Goal: Task Accomplishment & Management: Use online tool/utility

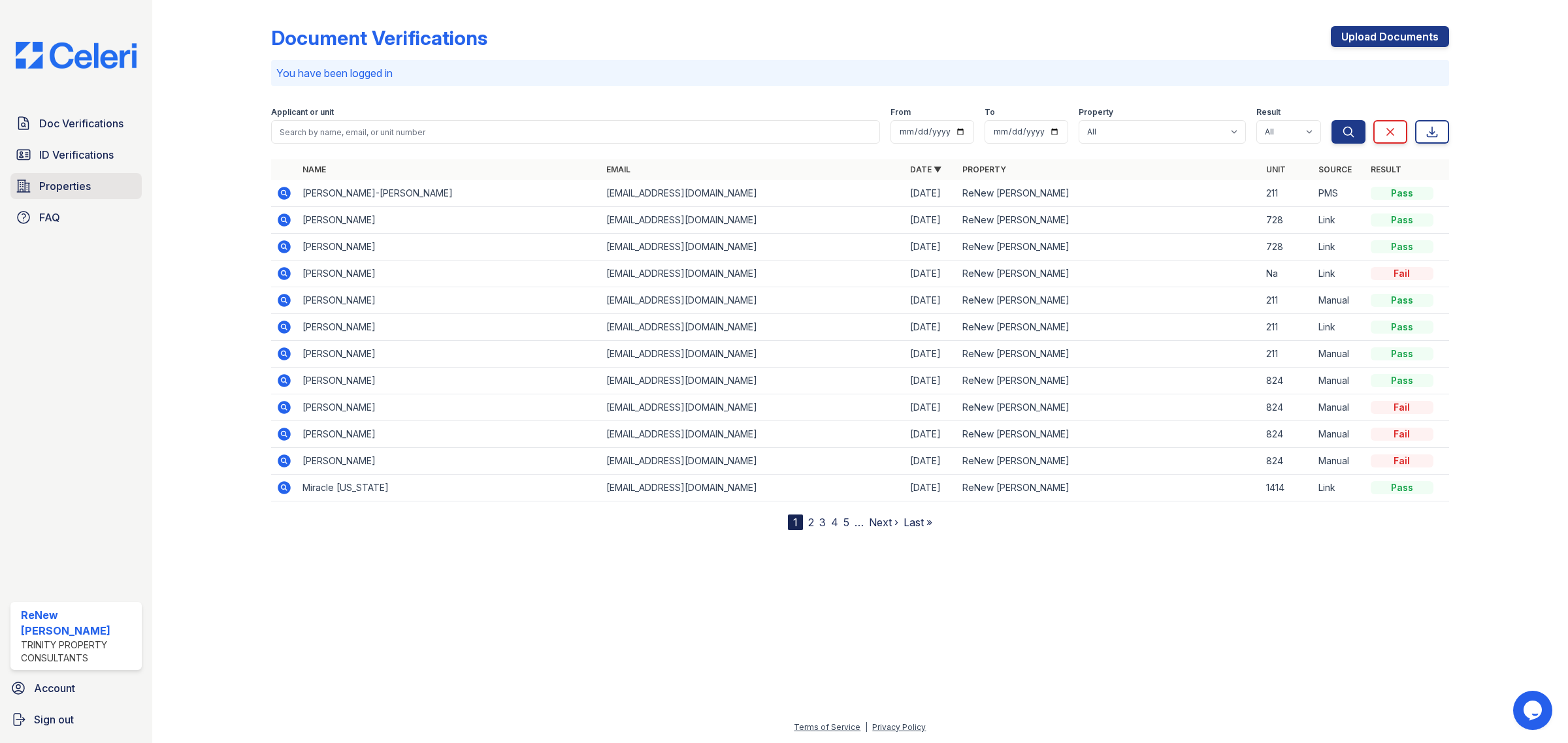
drag, startPoint x: 82, startPoint y: 173, endPoint x: 93, endPoint y: 181, distance: 13.6
click at [82, 173] on link "Properties" at bounding box center [76, 186] width 131 height 26
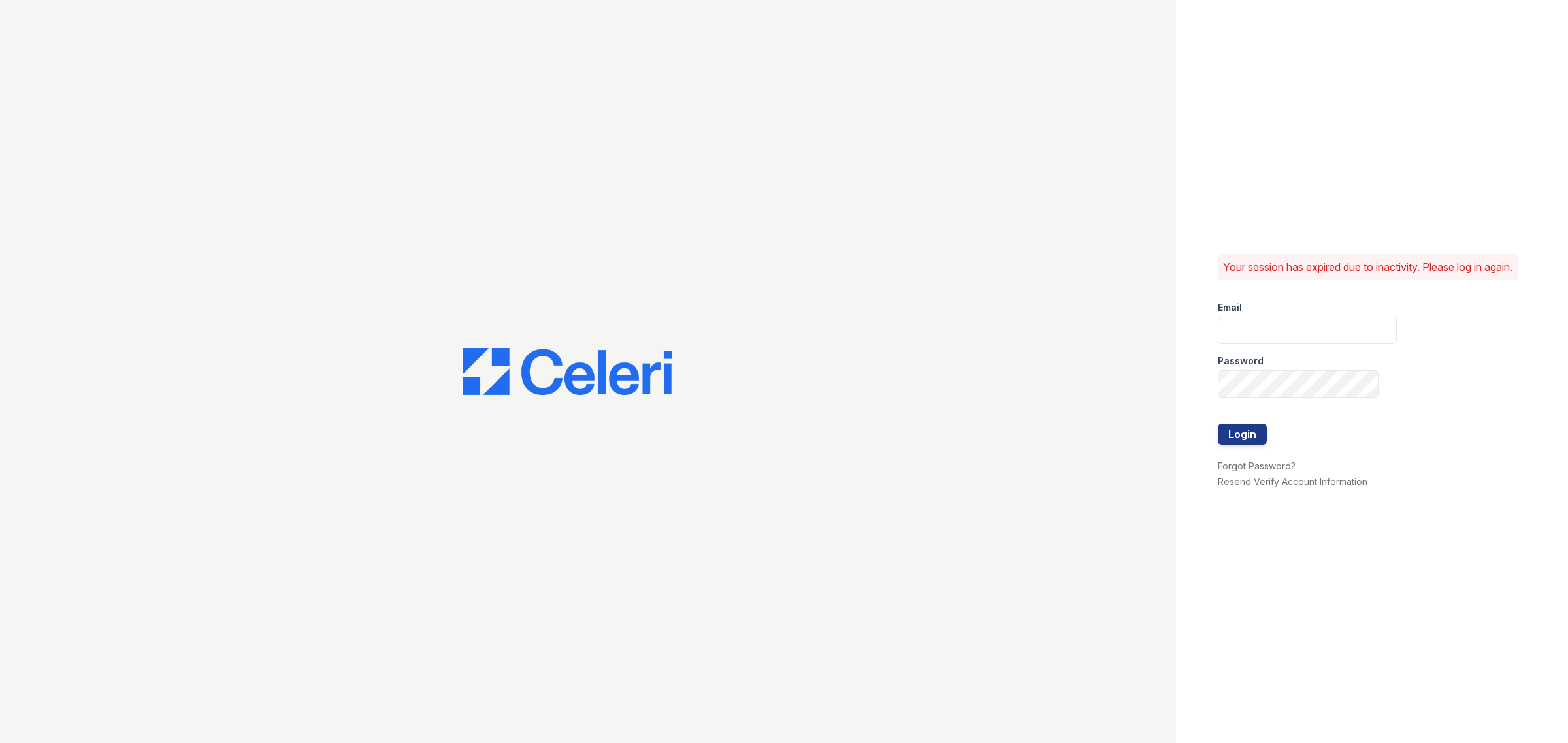
click at [1252, 317] on div "Email" at bounding box center [1307, 303] width 179 height 26
click at [1252, 333] on input "email" at bounding box center [1307, 330] width 179 height 28
type input "[EMAIL_ADDRESS][DOMAIN_NAME]"
click at [1223, 443] on button "Login" at bounding box center [1242, 433] width 49 height 21
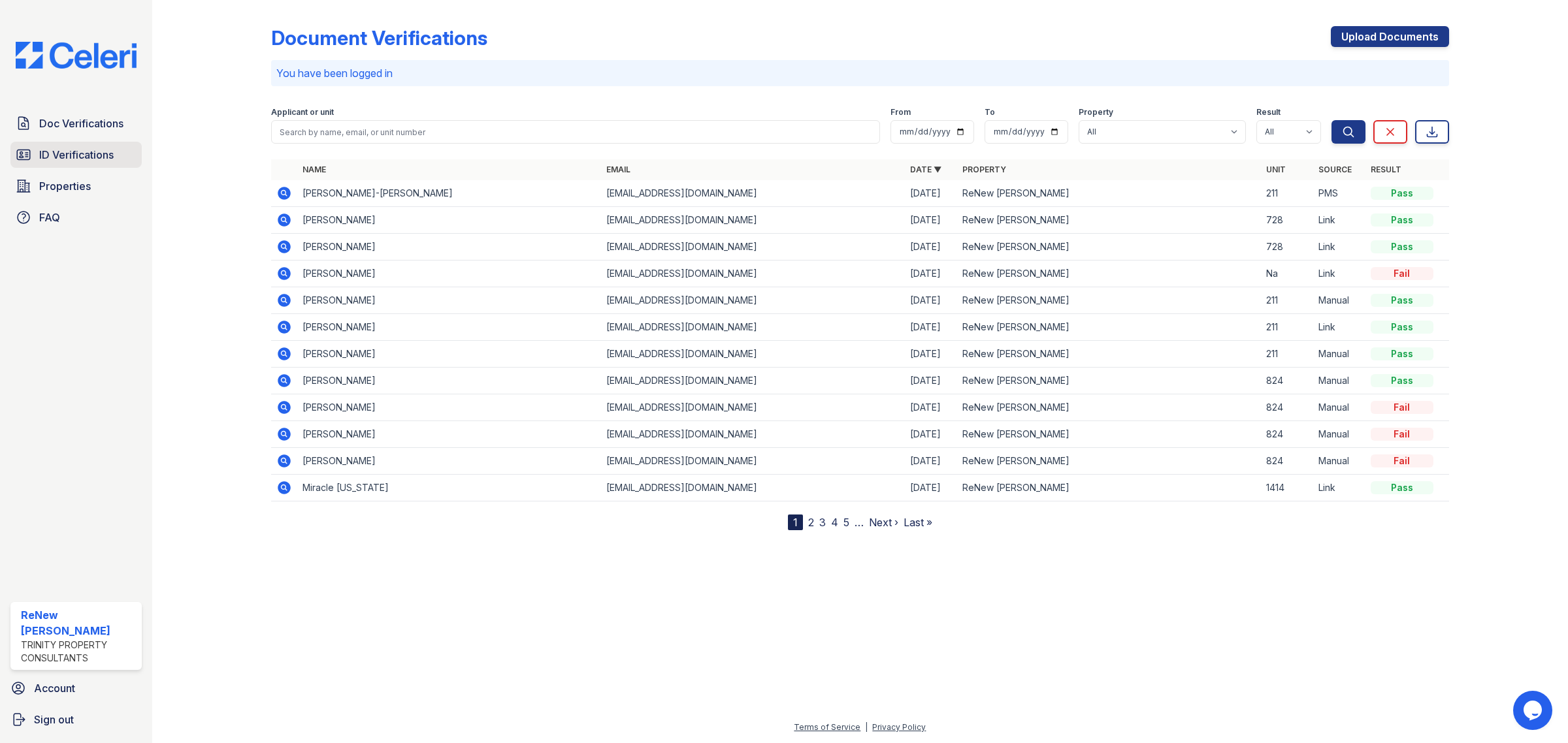
click at [63, 148] on span "ID Verifications" at bounding box center [76, 155] width 75 height 16
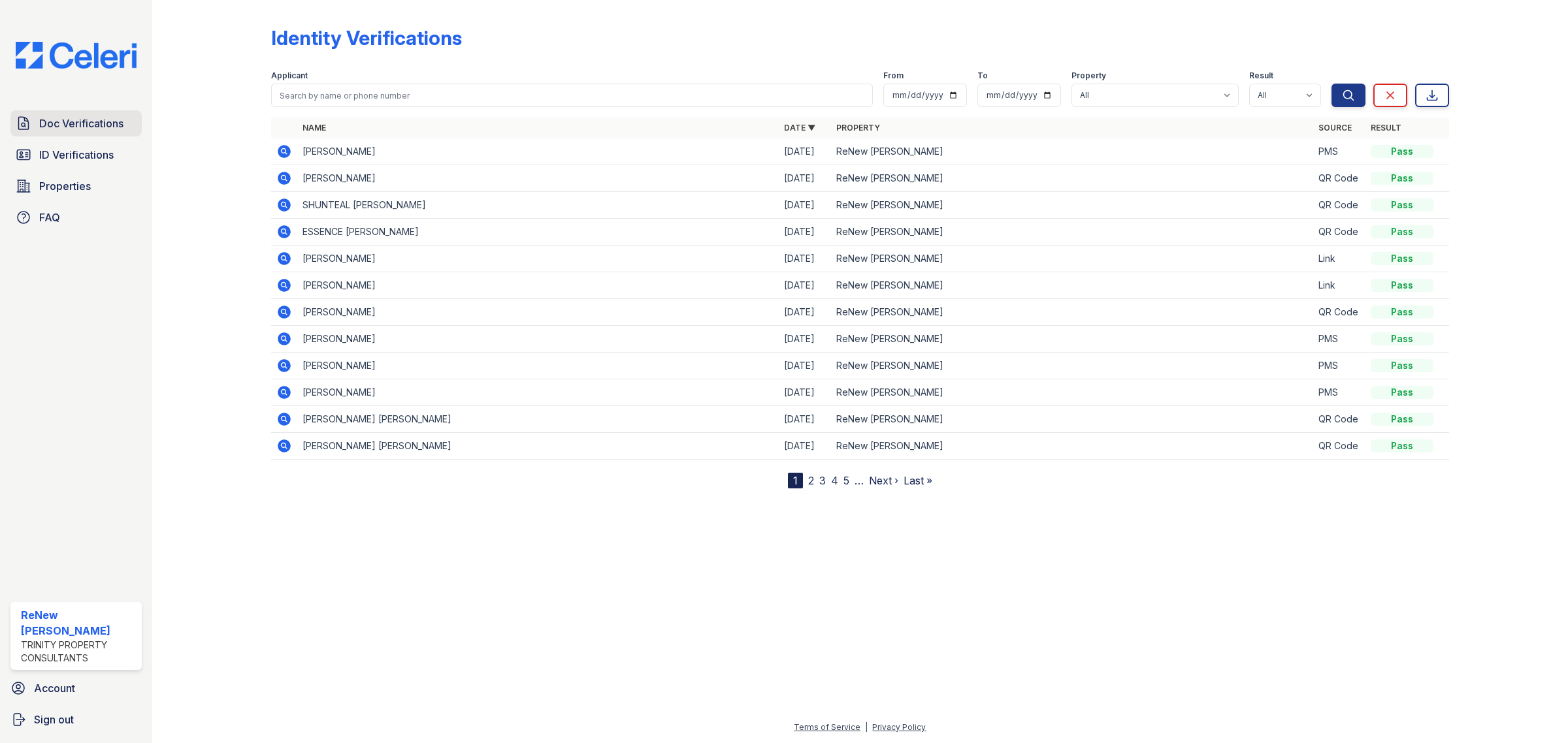
click at [126, 129] on link "Doc Verifications" at bounding box center [76, 123] width 131 height 26
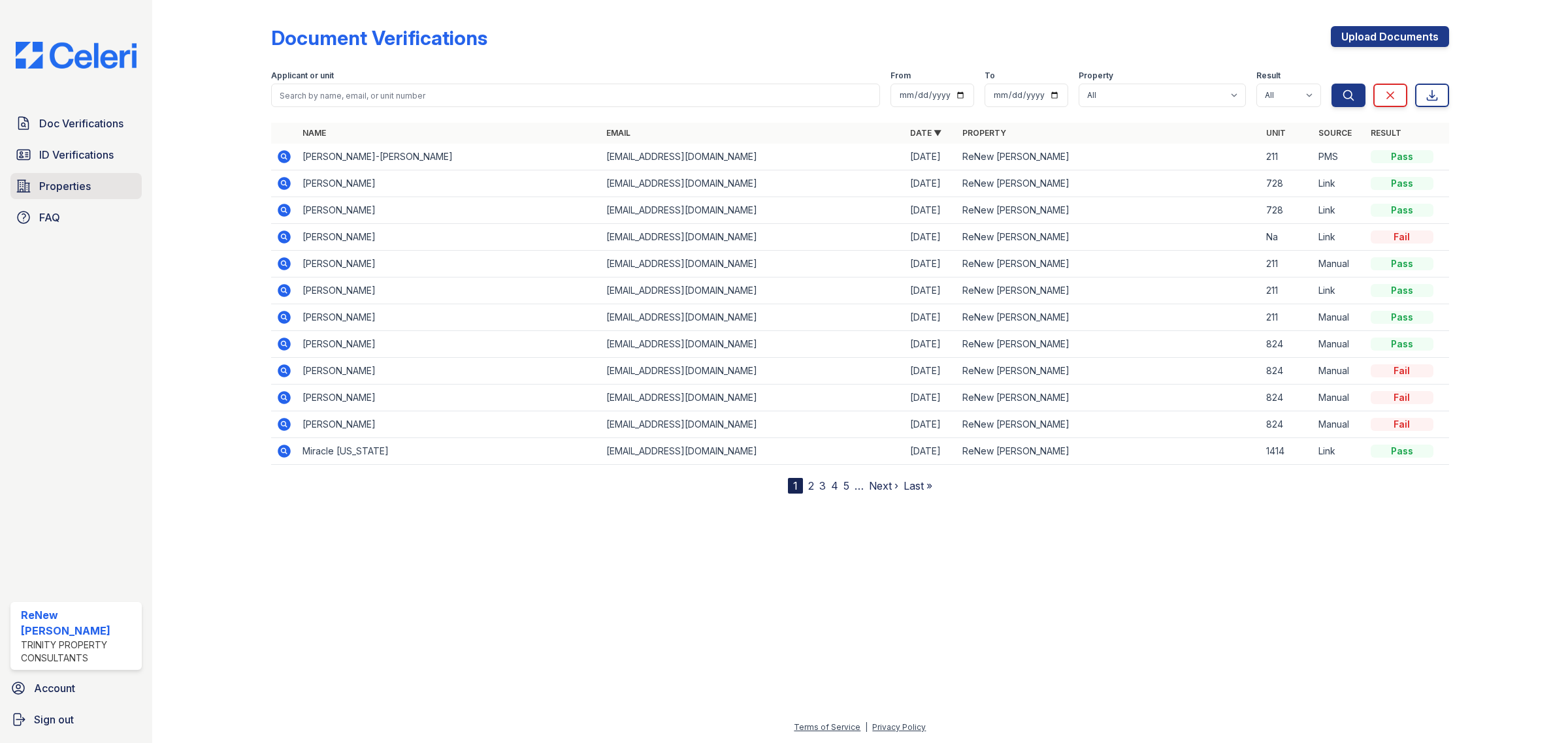
click at [93, 174] on link "Properties" at bounding box center [76, 186] width 131 height 26
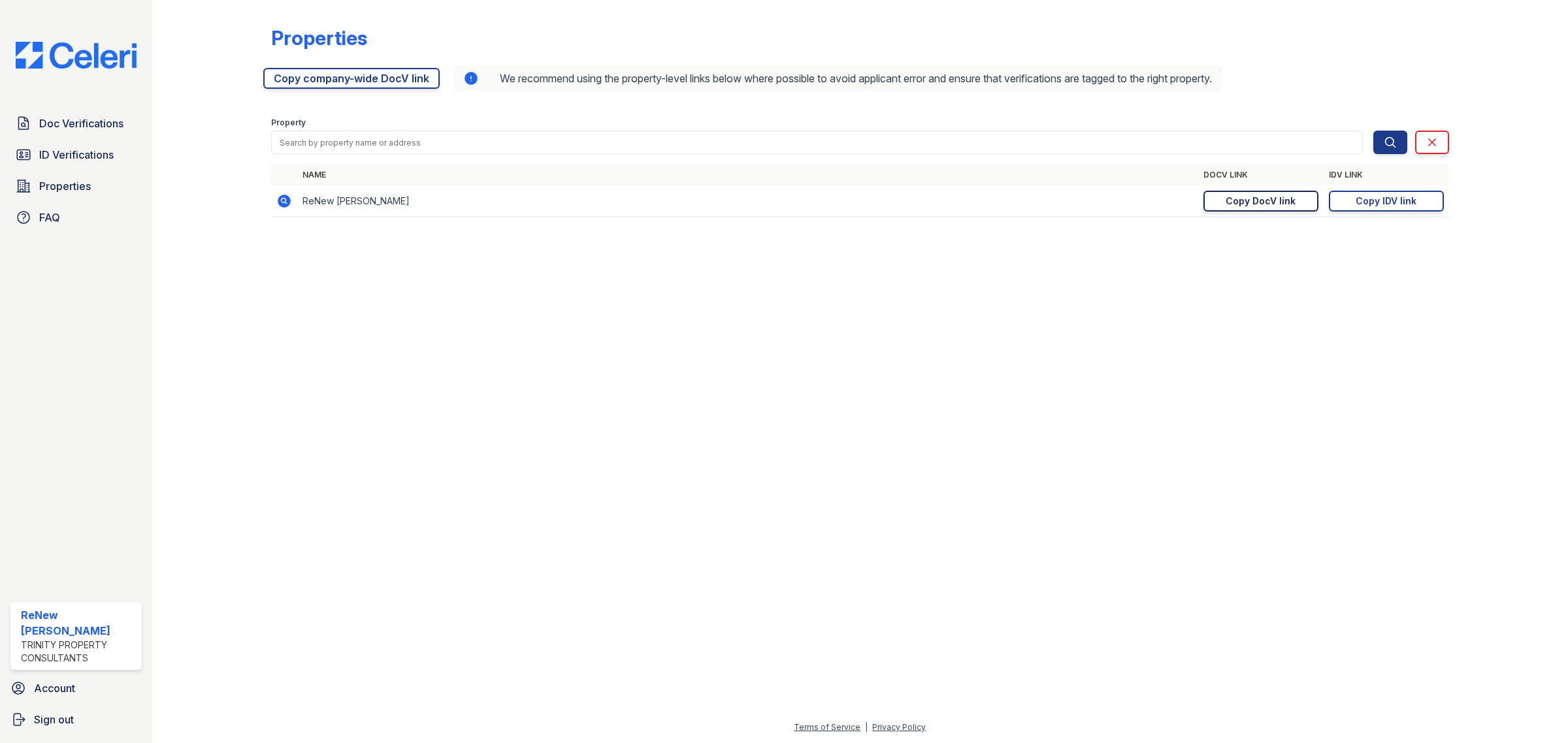
click at [1281, 206] on div "Copy DocV link" at bounding box center [1260, 201] width 70 height 13
drag, startPoint x: 1365, startPoint y: 195, endPoint x: 1340, endPoint y: 197, distance: 25.1
click at [1366, 195] on div "Copy IDV link" at bounding box center [1385, 201] width 60 height 13
